Goal: Information Seeking & Learning: Learn about a topic

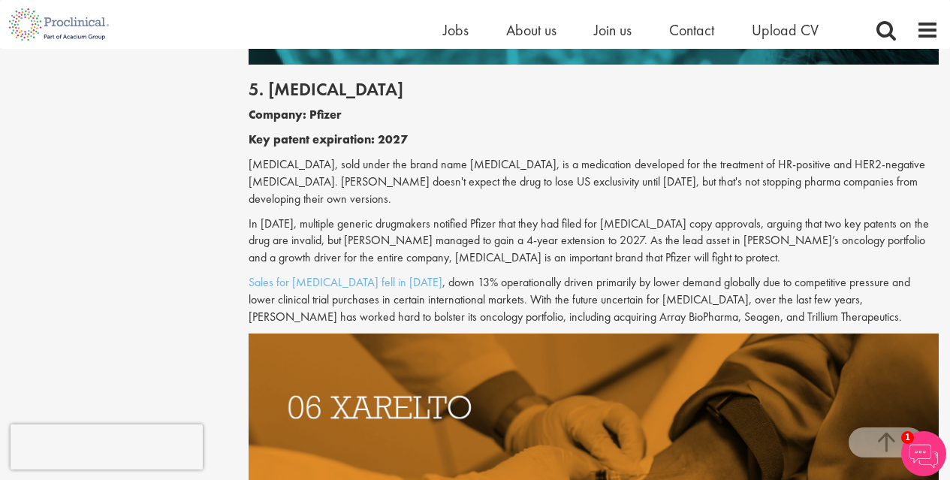
scroll to position [2628, 0]
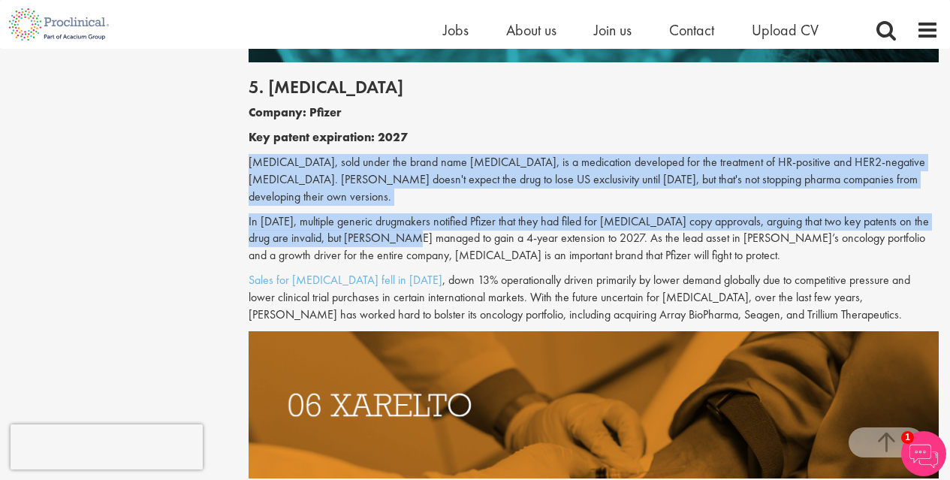
drag, startPoint x: 242, startPoint y: 128, endPoint x: 401, endPoint y: 181, distance: 166.9
click at [401, 181] on div "Top 10 drugs with patents due to expire in the next five years our consultant m…" at bounding box center [593, 75] width 712 height 5070
drag, startPoint x: 401, startPoint y: 181, endPoint x: 402, endPoint y: 173, distance: 8.4
click at [402, 213] on p "In [DATE], multiple generic drugmakers notified Pfizer that they had filed for …" at bounding box center [593, 239] width 690 height 52
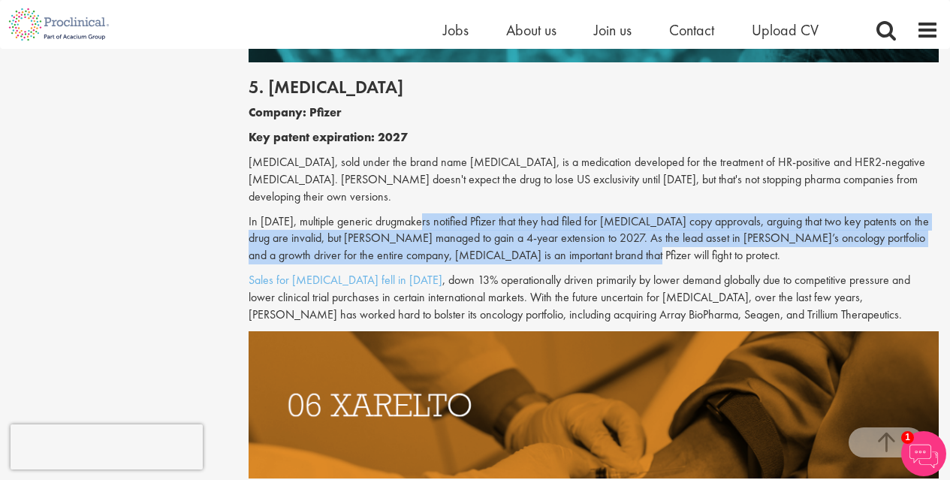
drag, startPoint x: 420, startPoint y: 174, endPoint x: 589, endPoint y: 200, distance: 171.7
click at [589, 213] on p "In [DATE], multiple generic drugmakers notified Pfizer that they had filed for …" at bounding box center [593, 239] width 690 height 52
drag, startPoint x: 613, startPoint y: 205, endPoint x: 232, endPoint y: 169, distance: 383.0
click at [232, 169] on div "Content types Quizzes Blogs Guidebooks & Reports Videos Infographics Case studi…" at bounding box center [475, 74] width 950 height 5085
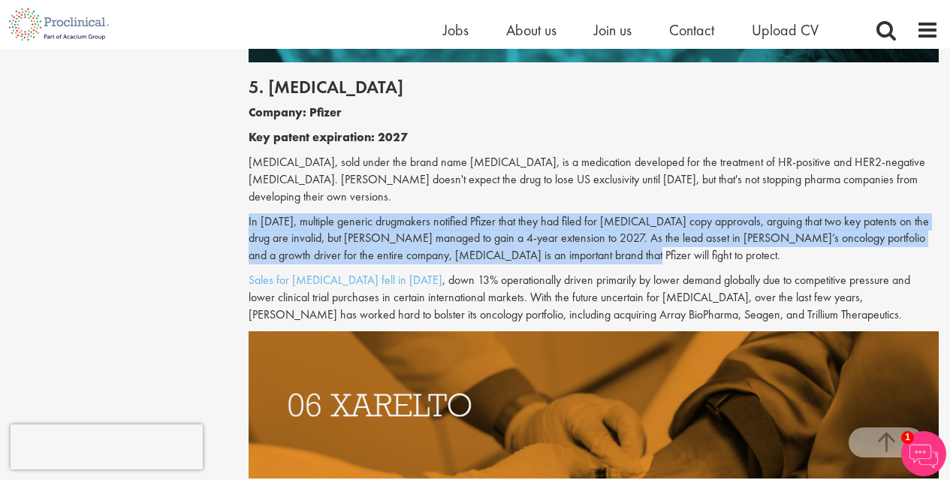
click at [232, 169] on div "Content types Quizzes Blogs Guidebooks & Reports Videos Infographics Case studi…" at bounding box center [475, 74] width 950 height 5085
drag, startPoint x: 232, startPoint y: 169, endPoint x: 604, endPoint y: 198, distance: 373.5
click at [604, 198] on div "Content types Quizzes Blogs Guidebooks & Reports Videos Infographics Case studi…" at bounding box center [475, 74] width 950 height 5085
click at [604, 213] on p "In [DATE], multiple generic drugmakers notified Pfizer that they had filed for …" at bounding box center [593, 239] width 690 height 52
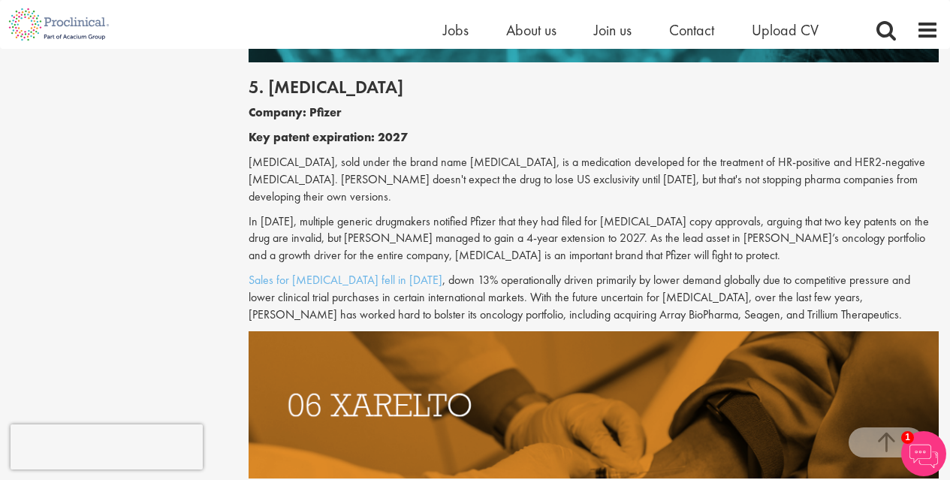
click at [609, 272] on p "Sales for [MEDICAL_DATA] fell in [DATE] , down 13% operationally driven primari…" at bounding box center [593, 298] width 690 height 52
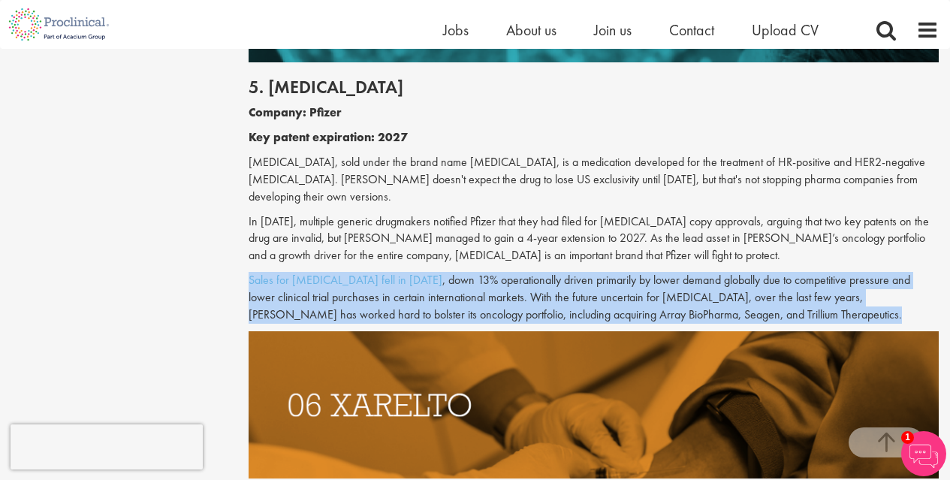
click at [609, 272] on p "Sales for [MEDICAL_DATA] fell in [DATE] , down 13% operationally driven primari…" at bounding box center [593, 298] width 690 height 52
click at [620, 272] on p "Sales for [MEDICAL_DATA] fell in [DATE] , down 13% operationally driven primari…" at bounding box center [593, 298] width 690 height 52
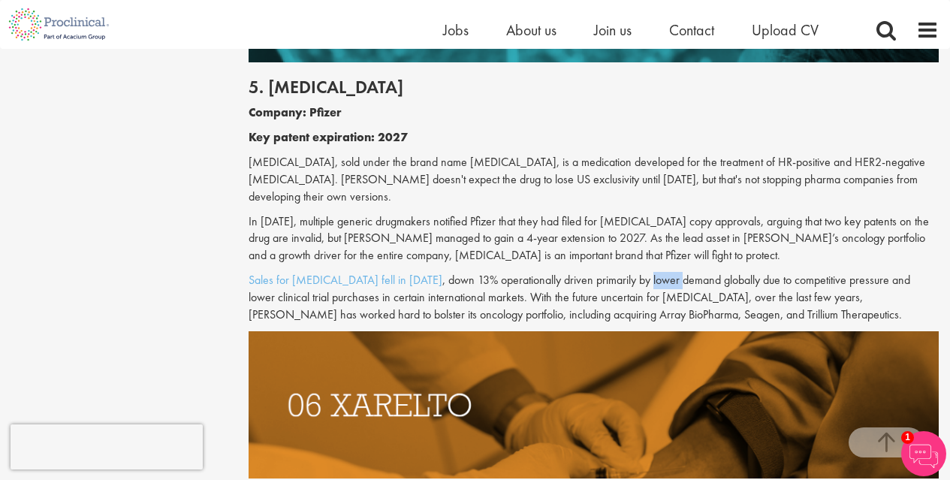
click at [620, 272] on p "Sales for [MEDICAL_DATA] fell in [DATE] , down 13% operationally driven primari…" at bounding box center [593, 298] width 690 height 52
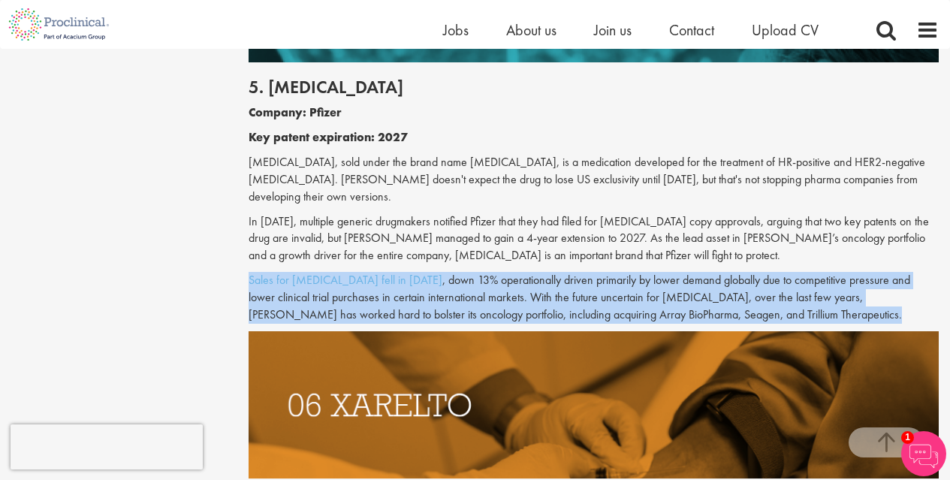
click at [620, 272] on p "Sales for [MEDICAL_DATA] fell in [DATE] , down 13% operationally driven primari…" at bounding box center [593, 298] width 690 height 52
click at [624, 272] on p "Sales for [MEDICAL_DATA] fell in [DATE] , down 13% operationally driven primari…" at bounding box center [593, 298] width 690 height 52
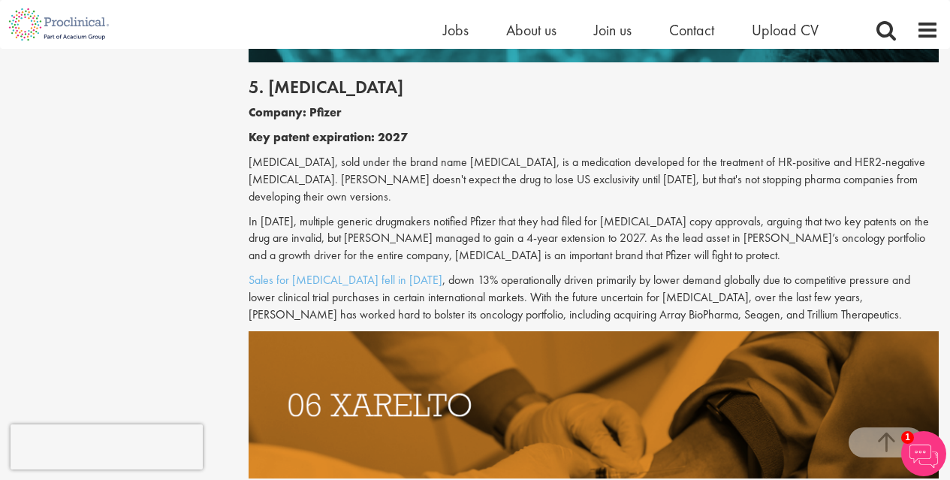
click at [625, 272] on p "Sales for [MEDICAL_DATA] fell in [DATE] , down 13% operationally driven primari…" at bounding box center [593, 298] width 690 height 52
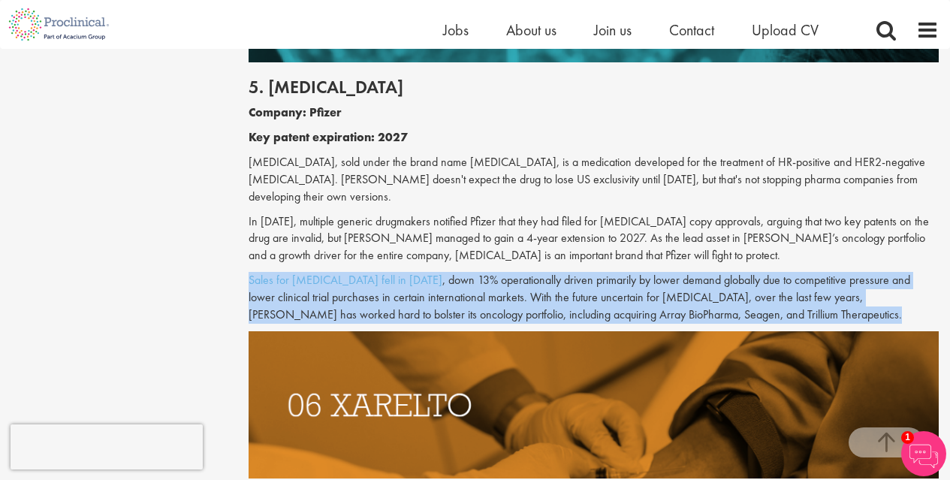
click at [625, 272] on p "Sales for [MEDICAL_DATA] fell in [DATE] , down 13% operationally driven primari…" at bounding box center [593, 298] width 690 height 52
click at [634, 272] on p "Sales for [MEDICAL_DATA] fell in [DATE] , down 13% operationally driven primari…" at bounding box center [593, 298] width 690 height 52
